Goal: Information Seeking & Learning: Learn about a topic

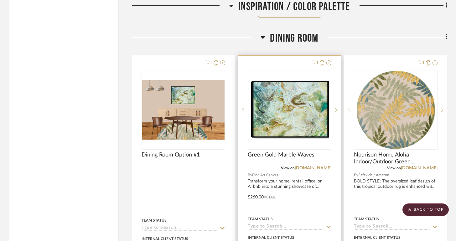
scroll to position [970, 0]
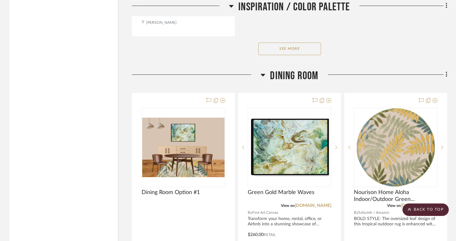
click at [292, 43] on button "See More" at bounding box center [290, 49] width 63 height 13
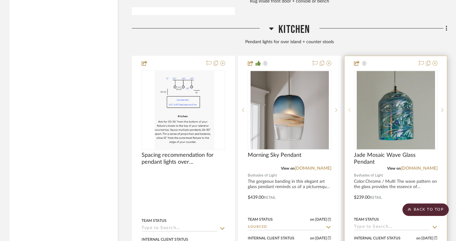
scroll to position [2779, 0]
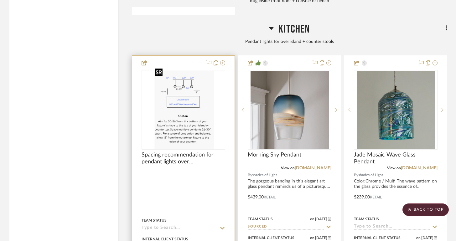
click at [0, 0] on img at bounding box center [0, 0] width 0 height 0
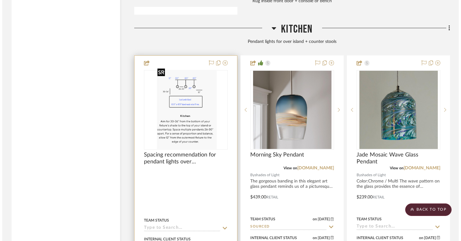
scroll to position [0, 0]
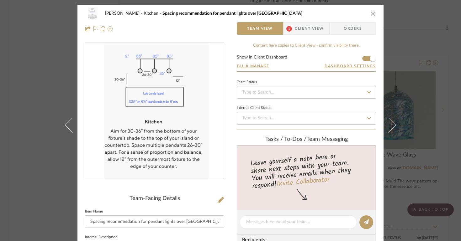
click at [375, 13] on div "Lois Londe Kitchen Spacing recommendation for pendant lights over kitchen islan…" at bounding box center [230, 21] width 306 height 33
click at [373, 13] on icon "close" at bounding box center [373, 13] width 5 height 5
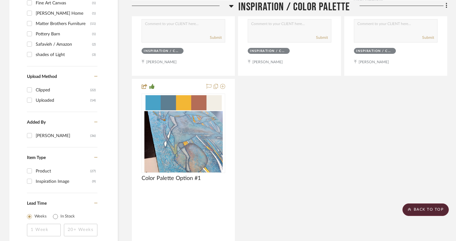
scroll to position [521, 0]
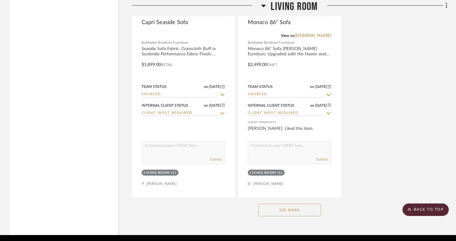
scroll to position [3513, 0]
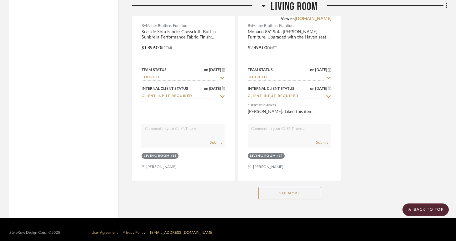
click at [309, 188] on button "See More" at bounding box center [290, 193] width 63 height 13
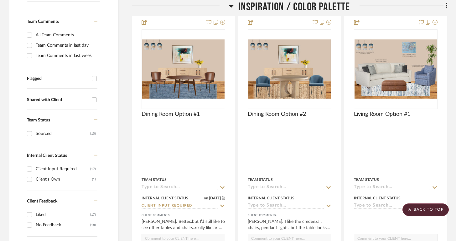
scroll to position [157, 0]
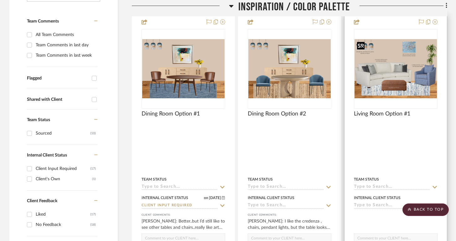
click at [418, 80] on img "0" at bounding box center [396, 68] width 82 height 59
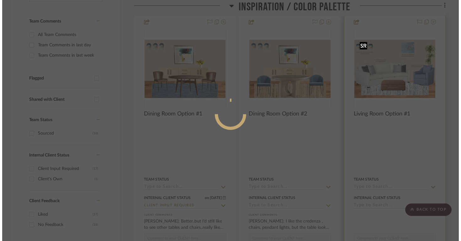
scroll to position [0, 0]
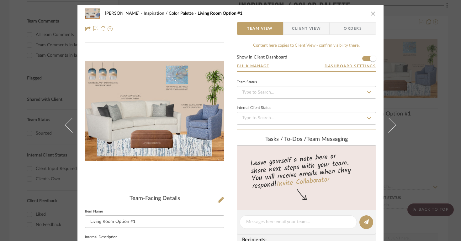
click at [371, 14] on icon "close" at bounding box center [373, 13] width 5 height 5
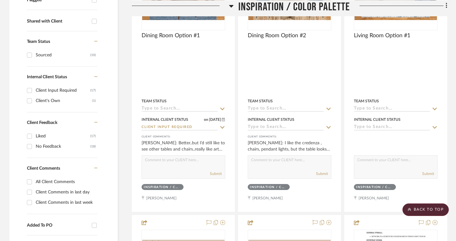
scroll to position [294, 0]
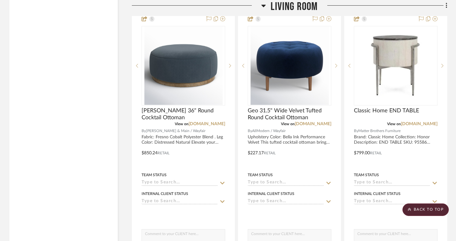
scroll to position [2854, 0]
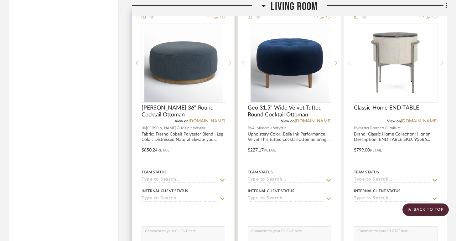
click at [228, 61] on sr-next-btn at bounding box center [229, 63] width 9 height 4
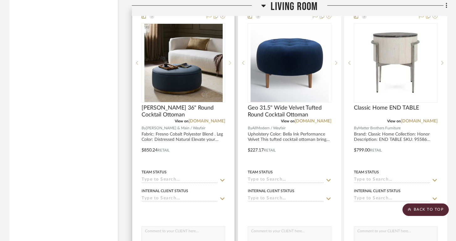
click at [228, 61] on sr-next-btn at bounding box center [229, 63] width 9 height 4
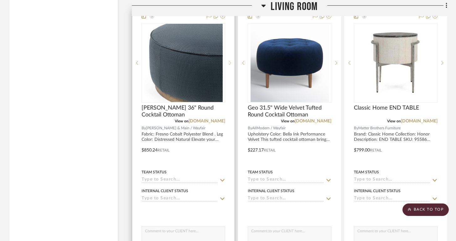
click at [229, 61] on sr-next-btn at bounding box center [229, 63] width 9 height 4
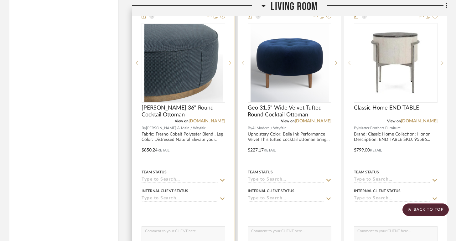
click at [229, 61] on sr-next-btn at bounding box center [229, 63] width 9 height 4
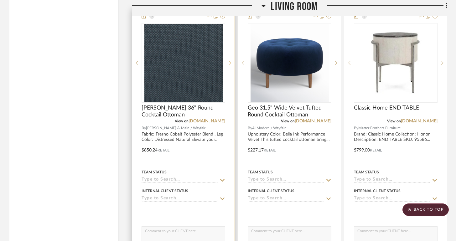
click at [229, 61] on sr-next-btn at bounding box center [229, 63] width 9 height 4
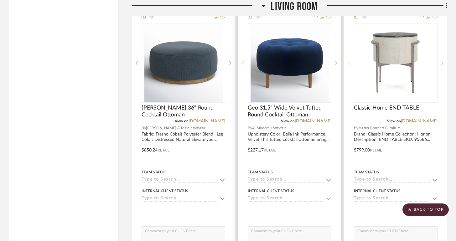
click at [336, 61] on icon at bounding box center [336, 63] width 2 height 4
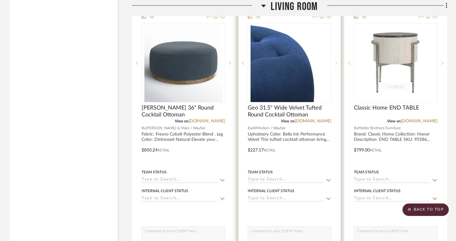
click at [336, 61] on icon at bounding box center [336, 63] width 2 height 4
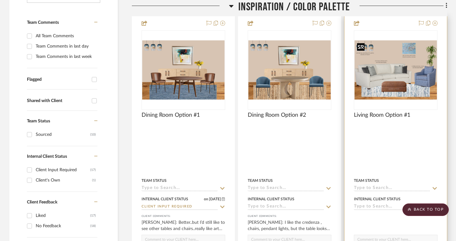
scroll to position [154, 0]
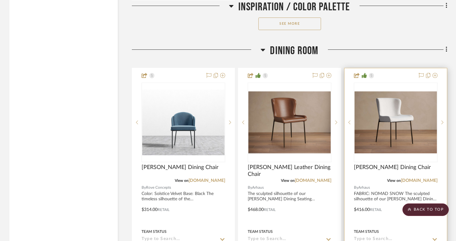
scroll to position [941, 0]
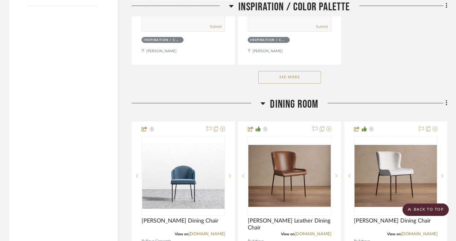
click at [316, 80] on button "See More" at bounding box center [290, 77] width 63 height 13
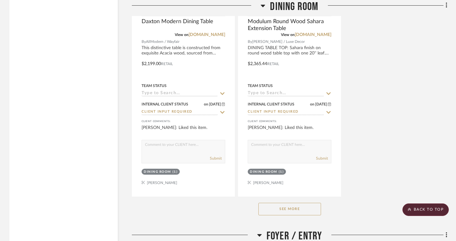
scroll to position [1779, 0]
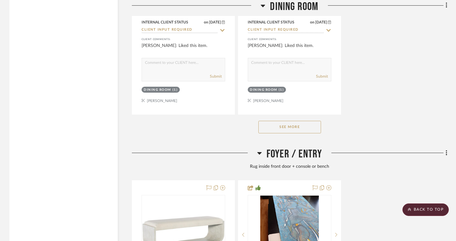
click at [279, 130] on div "See More" at bounding box center [290, 127] width 316 height 25
click at [281, 129] on button "See More" at bounding box center [290, 127] width 63 height 13
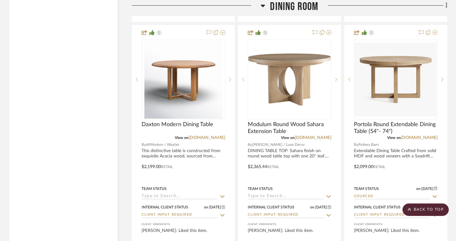
scroll to position [1516, 0]
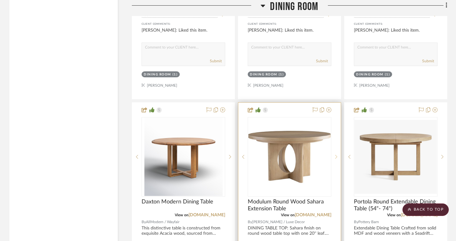
click at [338, 155] on sr-next-btn at bounding box center [336, 157] width 9 height 4
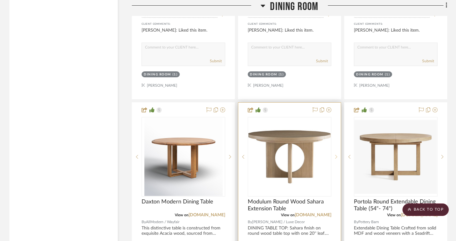
click at [338, 155] on sr-next-btn at bounding box center [336, 157] width 9 height 4
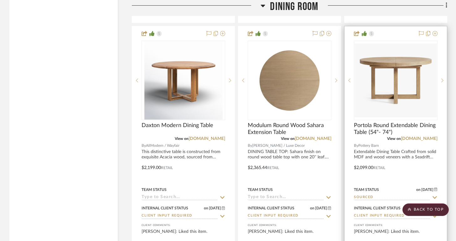
scroll to position [1569, 0]
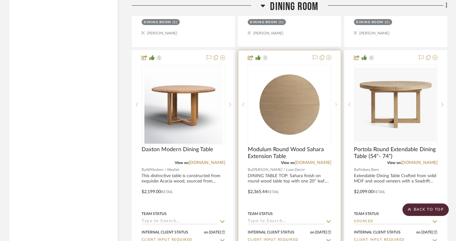
click at [335, 104] on div at bounding box center [336, 105] width 9 height 80
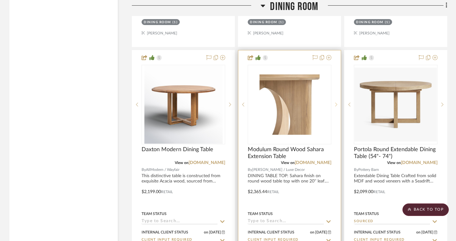
click at [335, 104] on div at bounding box center [336, 105] width 9 height 80
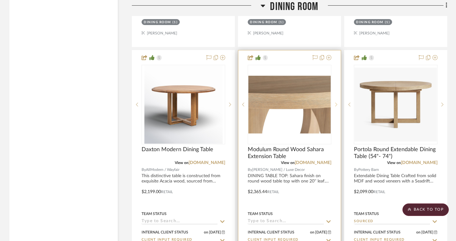
click at [335, 104] on div at bounding box center [336, 105] width 9 height 80
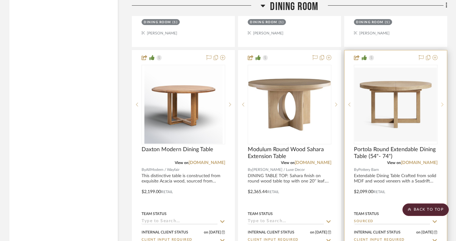
click at [442, 98] on div at bounding box center [442, 105] width 9 height 80
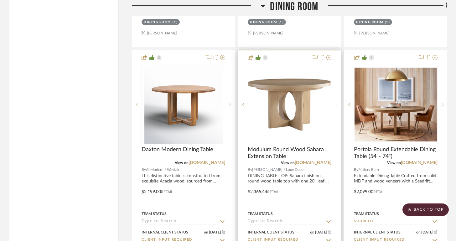
click at [335, 104] on sr-next-btn at bounding box center [336, 105] width 9 height 4
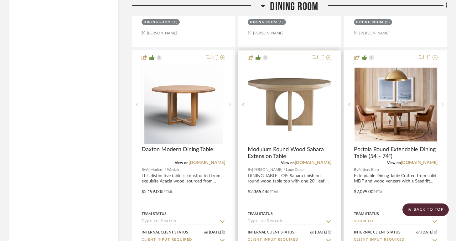
click at [335, 104] on sr-next-btn at bounding box center [336, 105] width 9 height 4
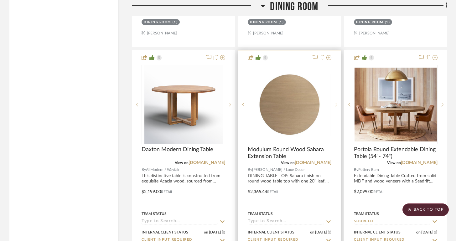
click at [335, 104] on sr-next-btn at bounding box center [336, 105] width 9 height 4
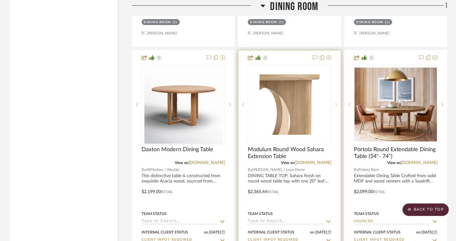
click at [335, 104] on sr-next-btn at bounding box center [336, 105] width 9 height 4
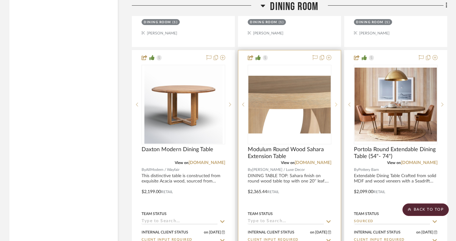
click at [335, 104] on sr-next-btn at bounding box center [336, 105] width 9 height 4
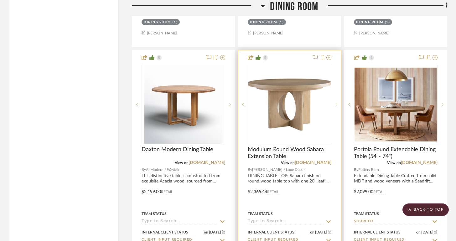
click at [335, 104] on sr-next-btn at bounding box center [336, 105] width 9 height 4
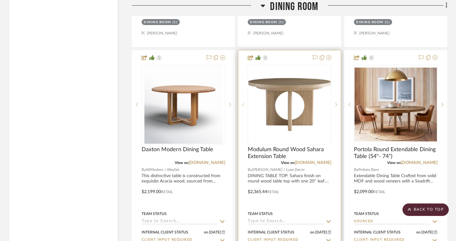
click at [243, 103] on icon at bounding box center [243, 105] width 2 height 4
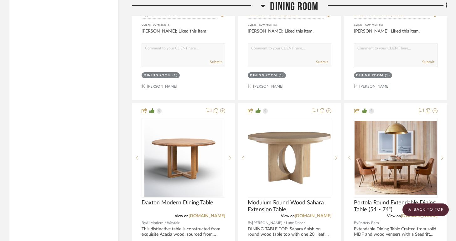
scroll to position [1566, 0]
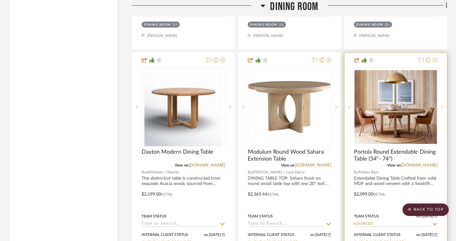
click at [445, 105] on sr-next-btn at bounding box center [442, 107] width 9 height 4
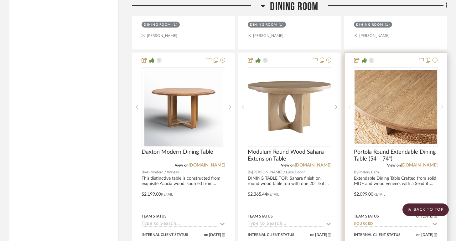
click at [445, 105] on sr-next-btn at bounding box center [442, 107] width 9 height 4
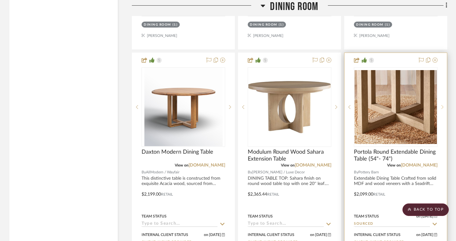
click at [445, 105] on sr-next-btn at bounding box center [442, 107] width 9 height 4
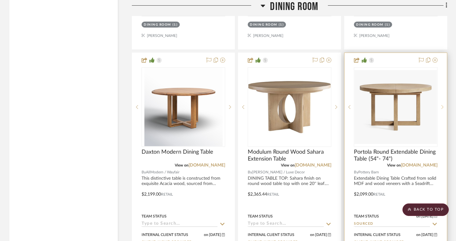
click at [445, 105] on sr-next-btn at bounding box center [442, 107] width 9 height 4
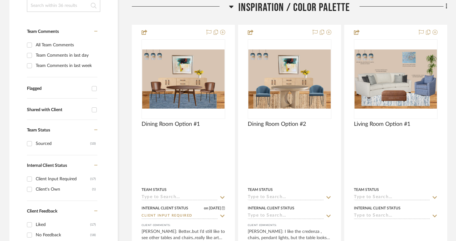
scroll to position [149, 0]
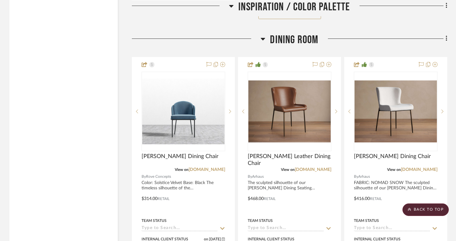
scroll to position [957, 0]
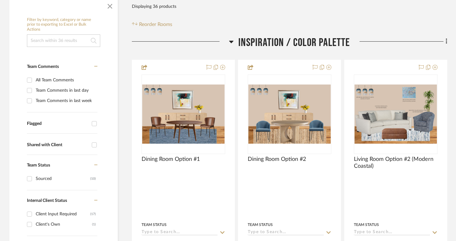
scroll to position [141, 0]
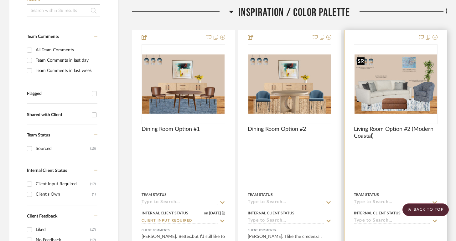
click at [0, 0] on img at bounding box center [0, 0] width 0 height 0
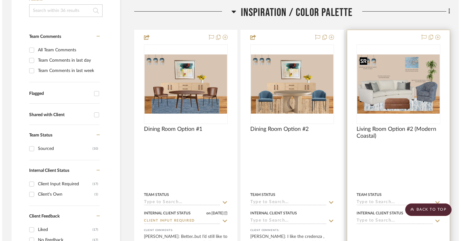
scroll to position [0, 0]
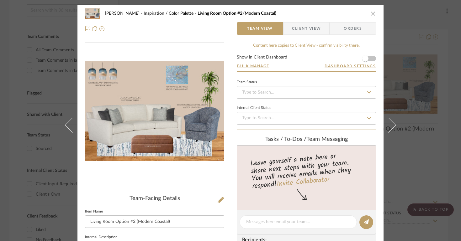
click at [371, 15] on icon "close" at bounding box center [373, 13] width 5 height 5
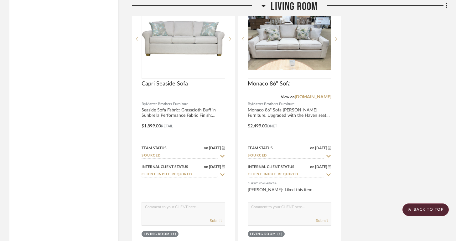
scroll to position [3513, 0]
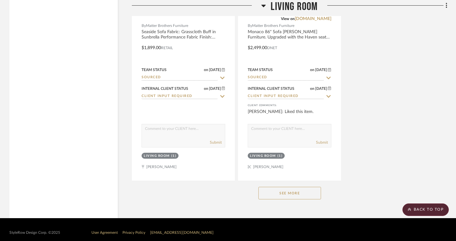
click at [305, 187] on button "See More" at bounding box center [290, 193] width 63 height 13
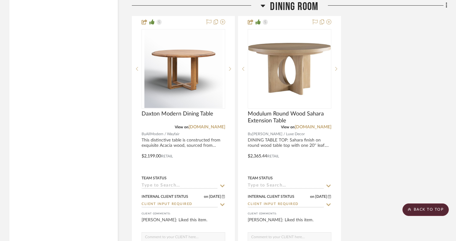
scroll to position [1606, 0]
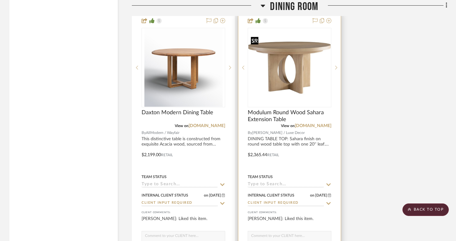
click at [0, 0] on img at bounding box center [0, 0] width 0 height 0
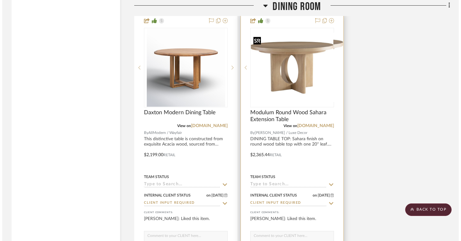
scroll to position [0, 0]
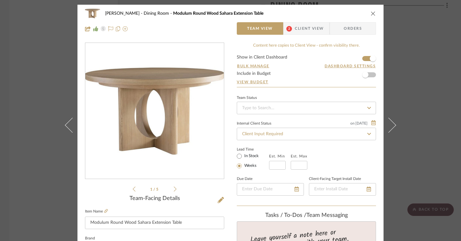
click at [173, 192] on ul "1 / 5" at bounding box center [155, 190] width 44 height 8
click at [174, 191] on icon at bounding box center [175, 190] width 3 height 6
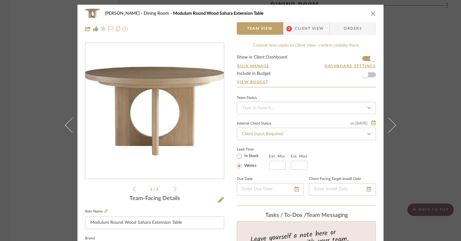
click at [174, 190] on icon at bounding box center [175, 190] width 3 height 6
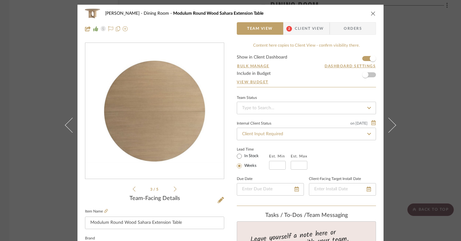
click at [171, 184] on div "3 / 5" at bounding box center [154, 118] width 139 height 150
click at [171, 186] on li "3 / 5" at bounding box center [154, 190] width 38 height 8
click at [174, 190] on icon at bounding box center [175, 190] width 3 height 6
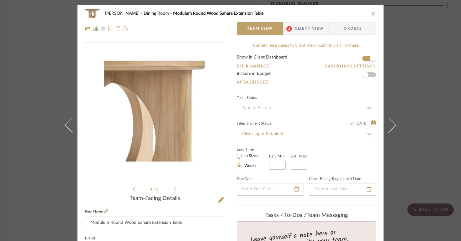
click at [371, 13] on icon "close" at bounding box center [373, 13] width 5 height 5
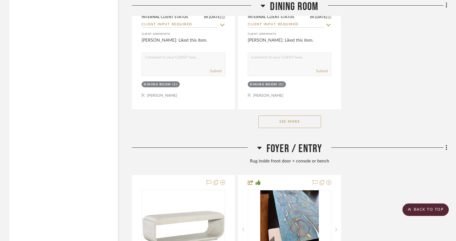
scroll to position [1777, 0]
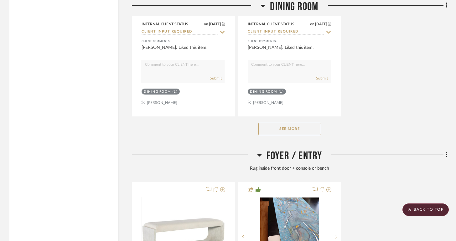
click at [305, 128] on button "See More" at bounding box center [290, 129] width 63 height 13
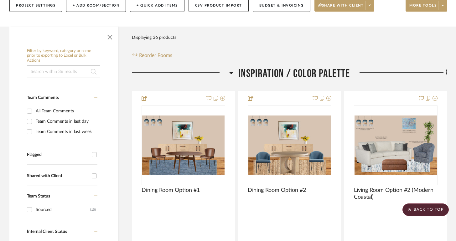
scroll to position [81, 0]
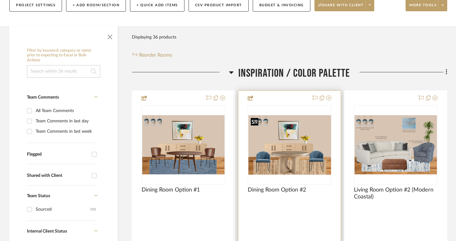
click at [302, 152] on img "0" at bounding box center [290, 145] width 83 height 60
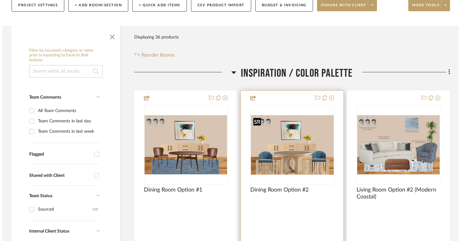
scroll to position [0, 0]
